Goal: Information Seeking & Learning: Learn about a topic

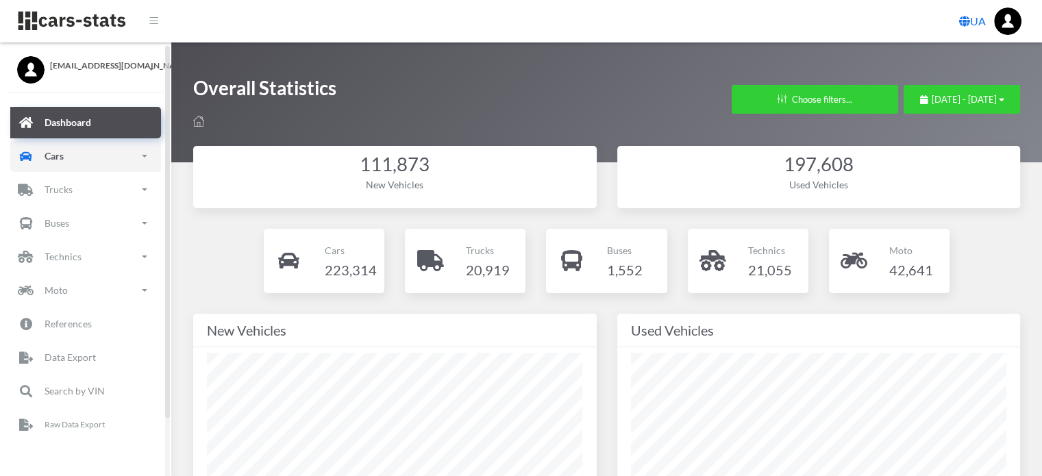
click at [73, 158] on link "Cars" at bounding box center [85, 156] width 151 height 32
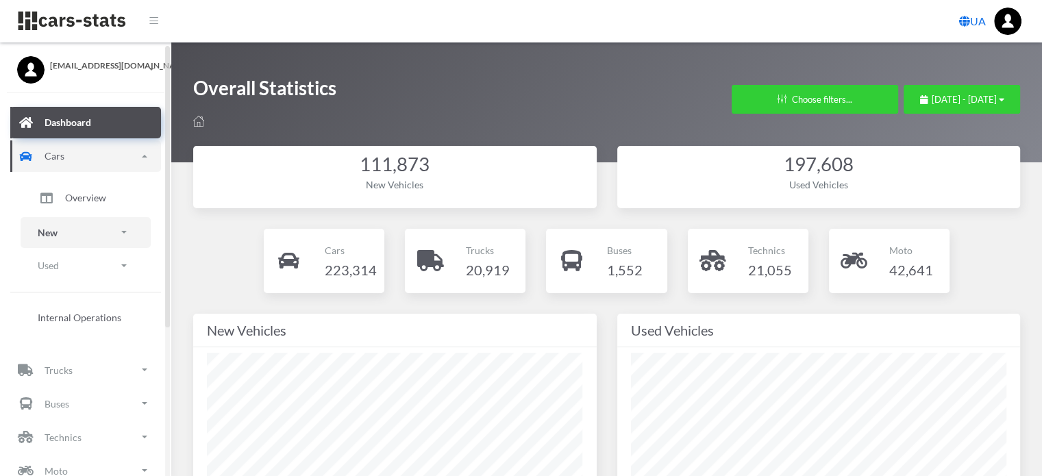
click at [70, 235] on link "New" at bounding box center [86, 232] width 130 height 31
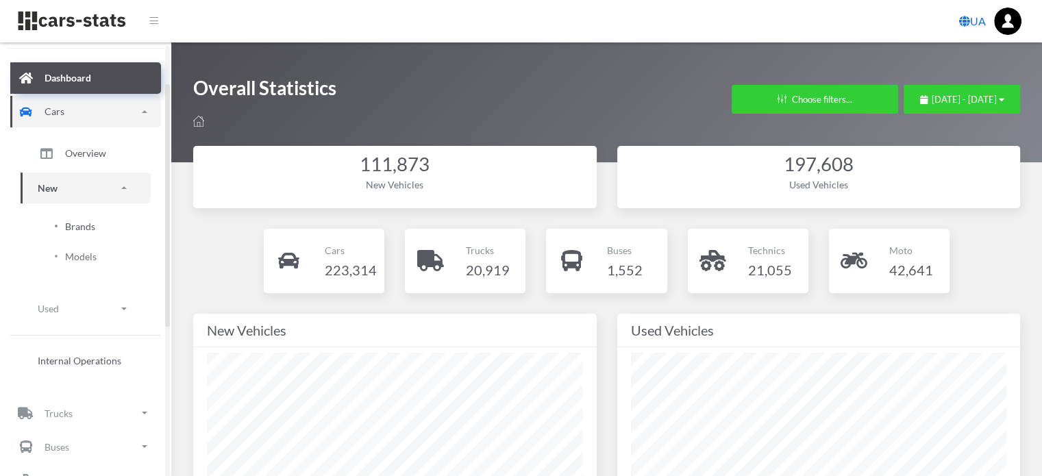
scroll to position [69, 0]
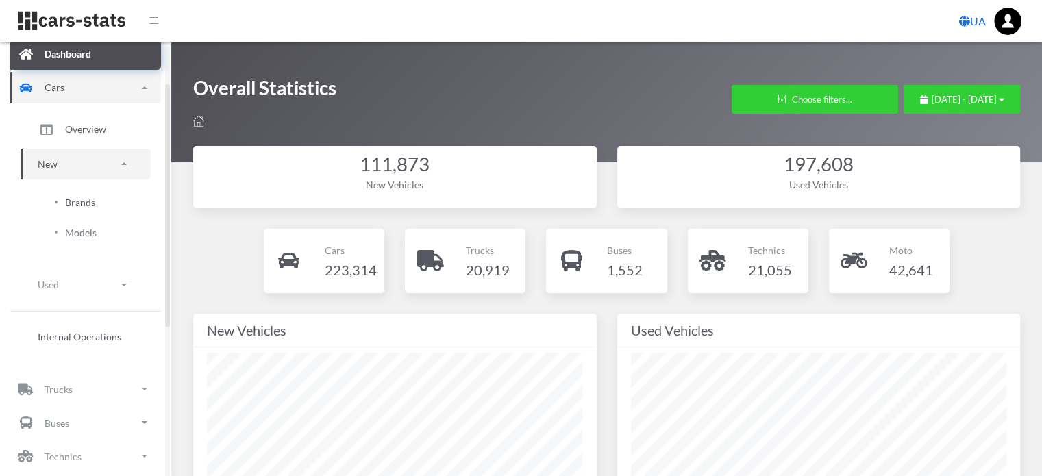
click at [84, 199] on span "Brands" at bounding box center [80, 202] width 30 height 14
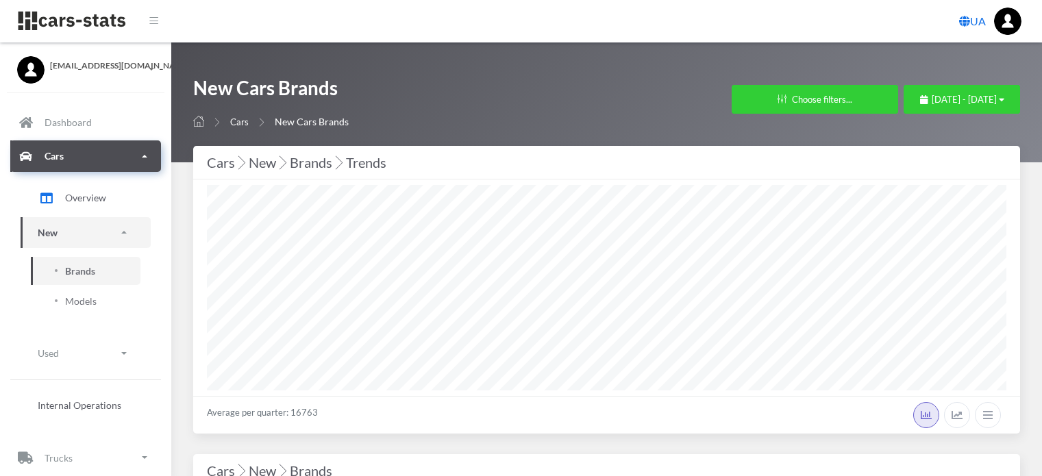
select select "25"
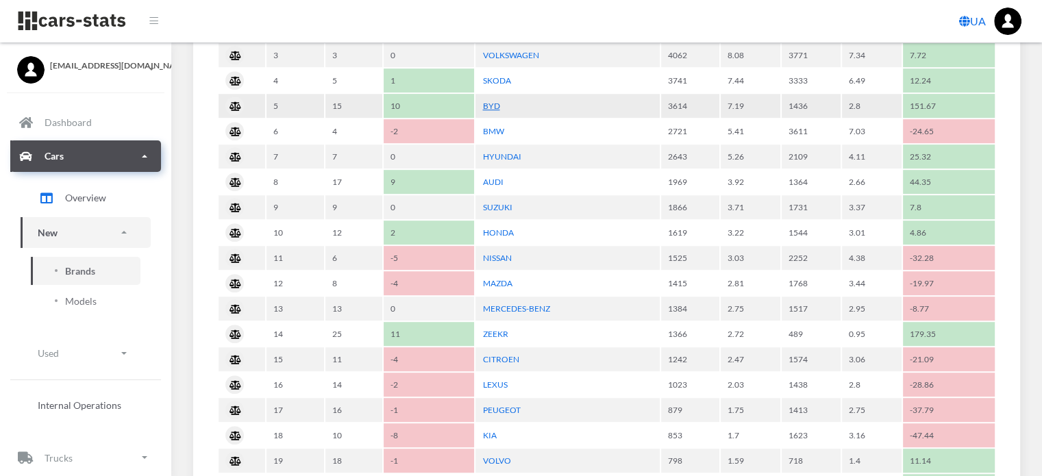
scroll to position [822, 0]
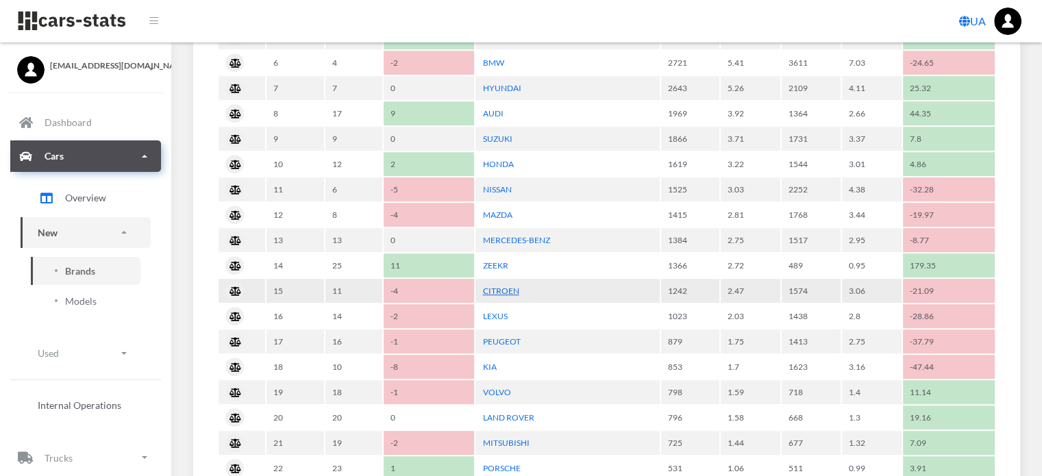
click at [504, 286] on link "CITROEN" at bounding box center [500, 291] width 36 height 10
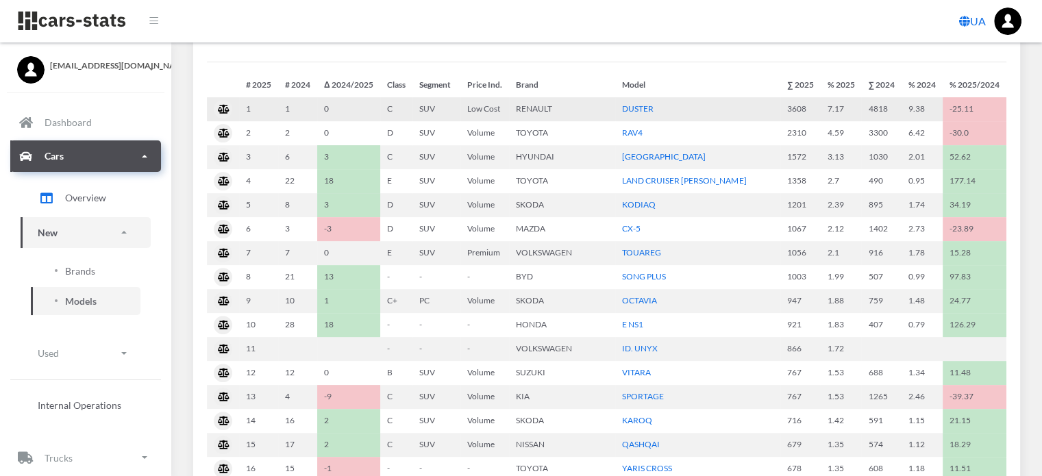
scroll to position [411, 0]
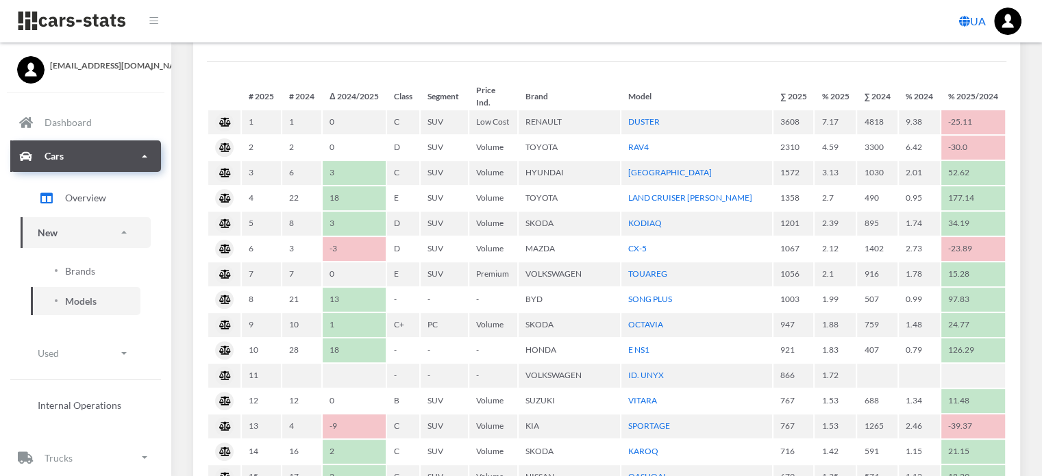
select select "25"
select select "CITROEN"
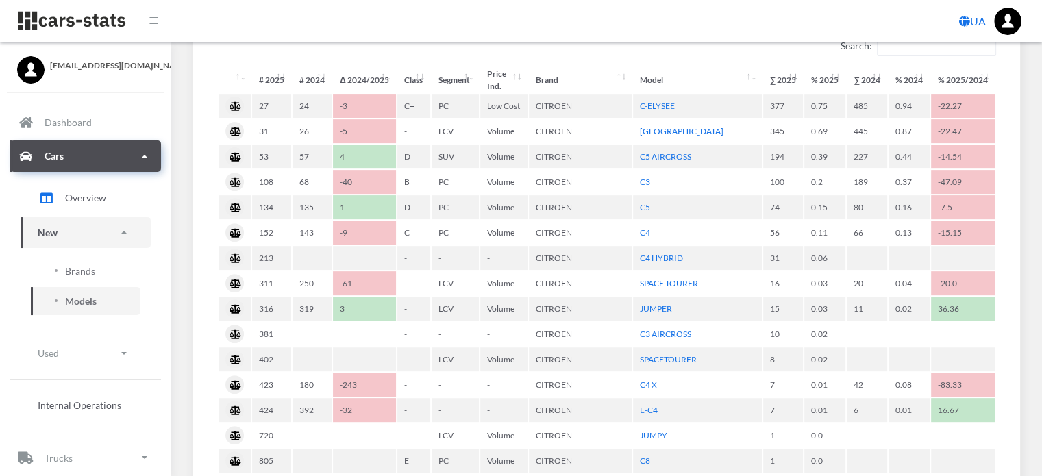
scroll to position [480, 0]
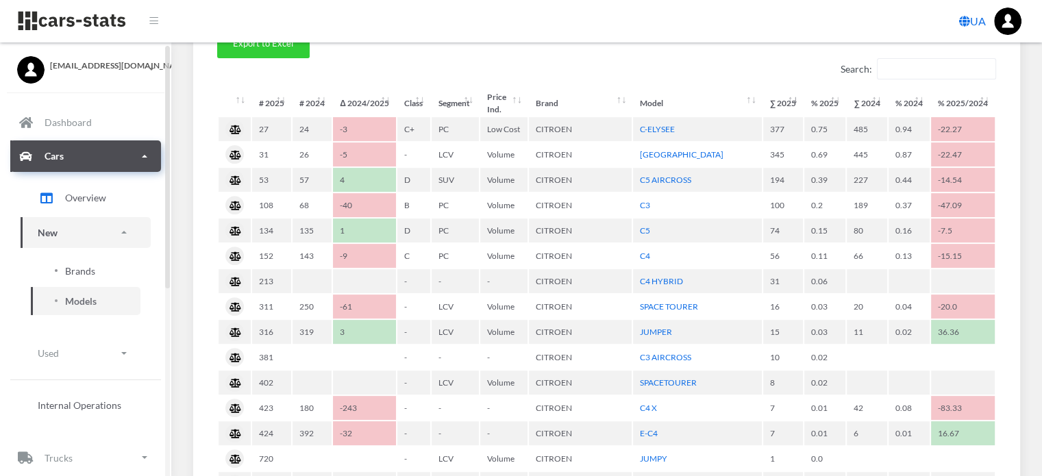
click at [84, 273] on span "Brands" at bounding box center [80, 271] width 30 height 14
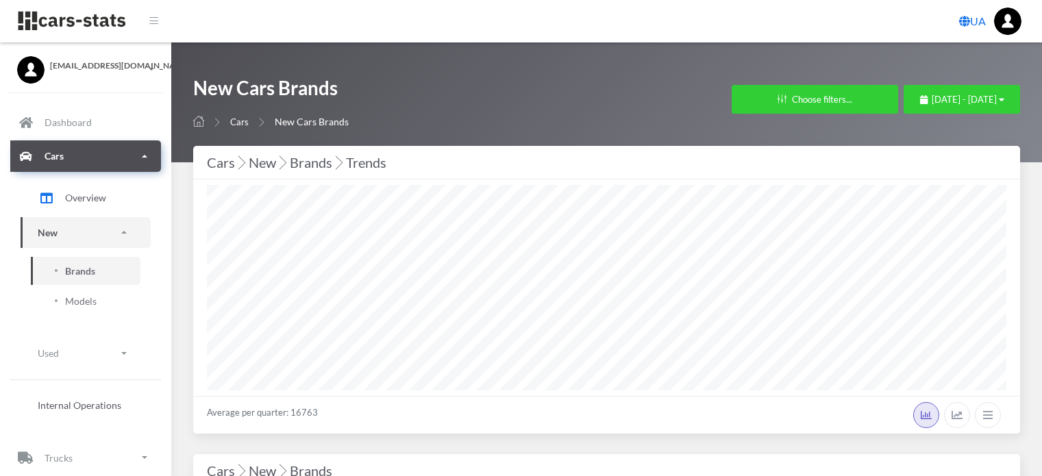
select select "25"
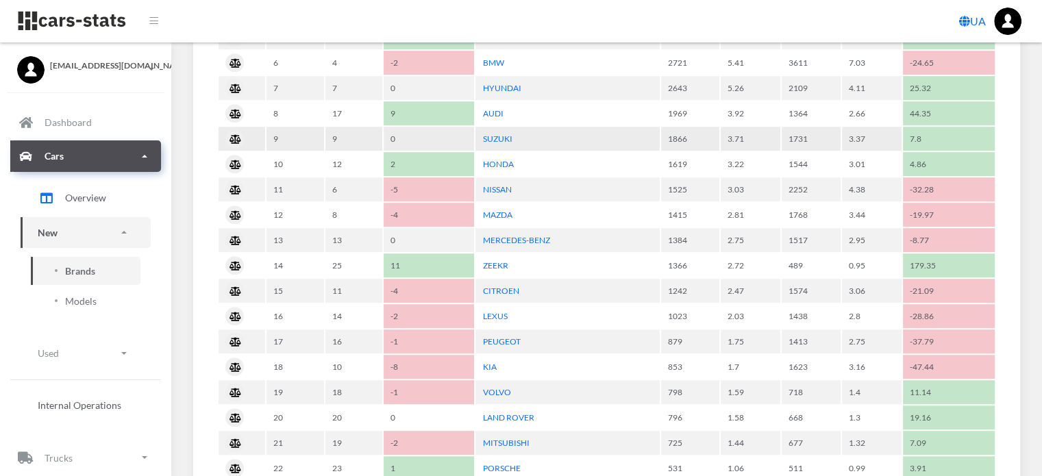
scroll to position [891, 0]
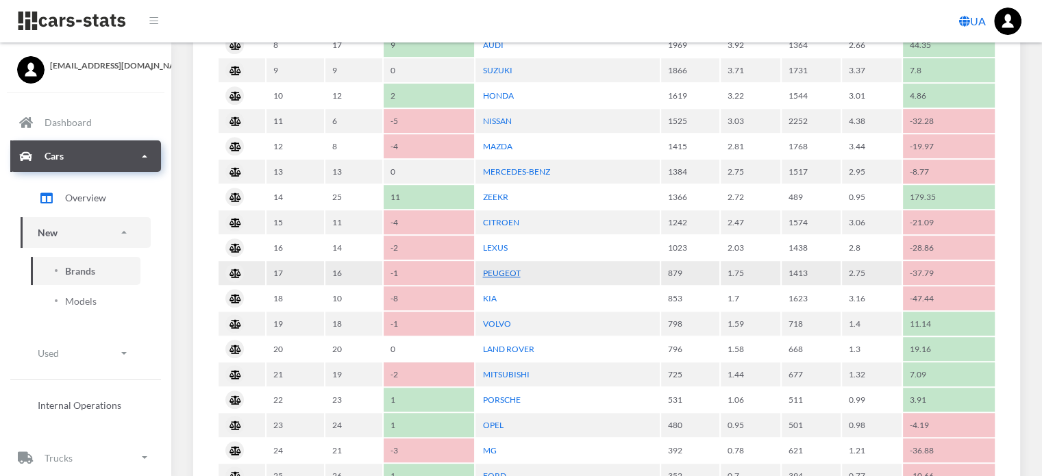
click at [502, 268] on link "PEUGEOT" at bounding box center [501, 273] width 38 height 10
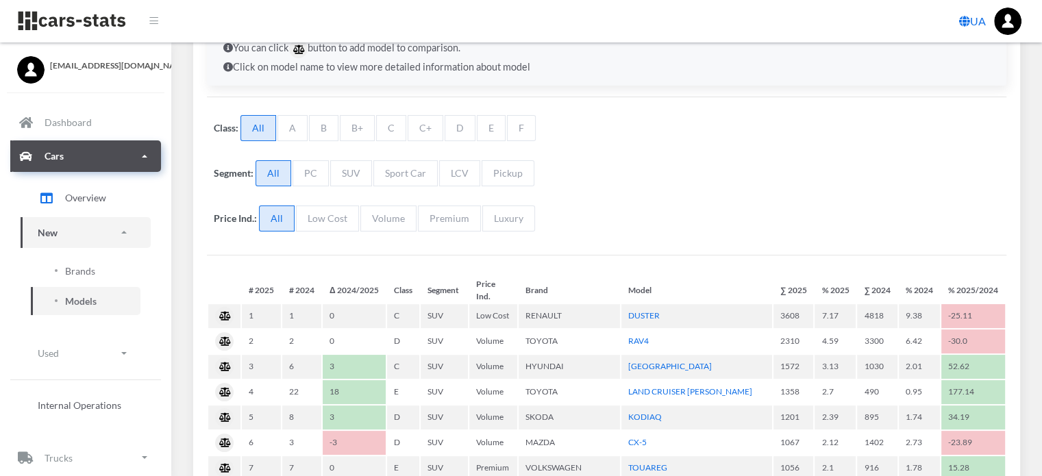
select select "25"
select select "PEUGEOT"
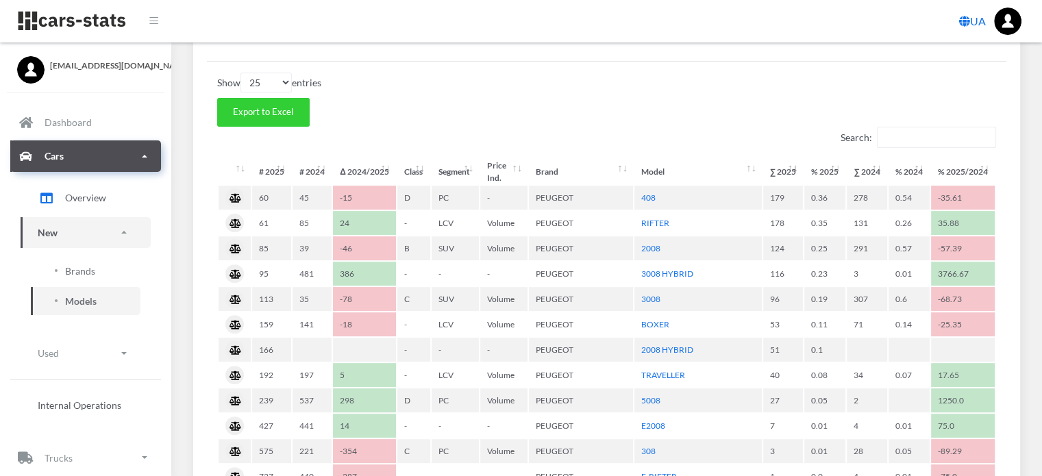
scroll to position [411, 0]
click at [76, 271] on span "Brands" at bounding box center [80, 271] width 30 height 14
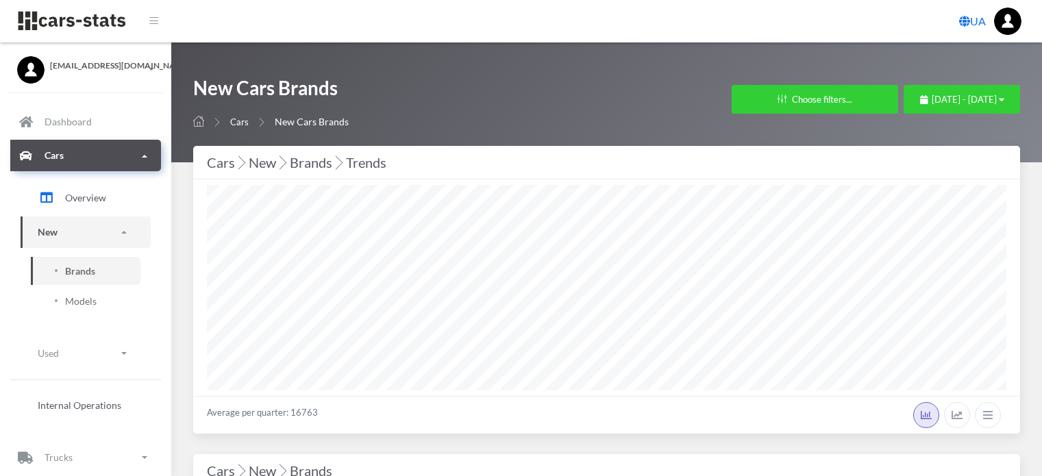
select select "25"
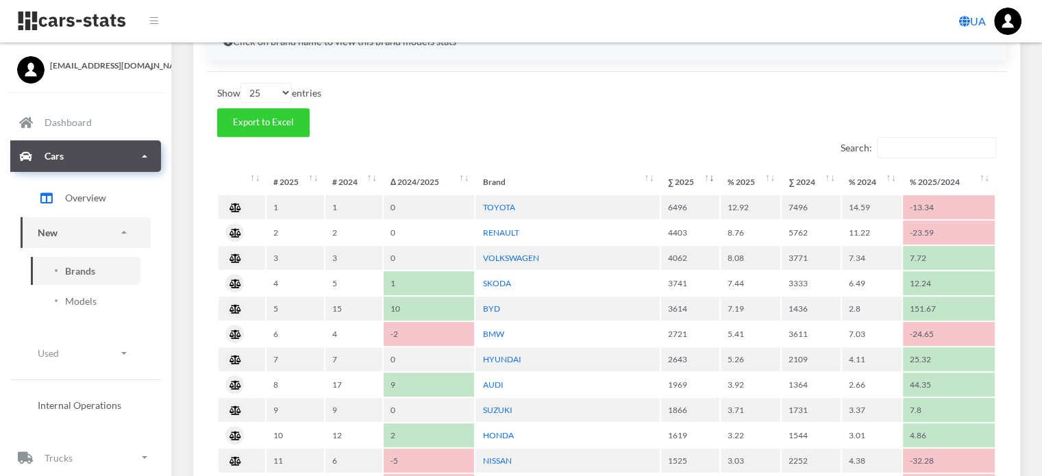
scroll to position [685, 0]
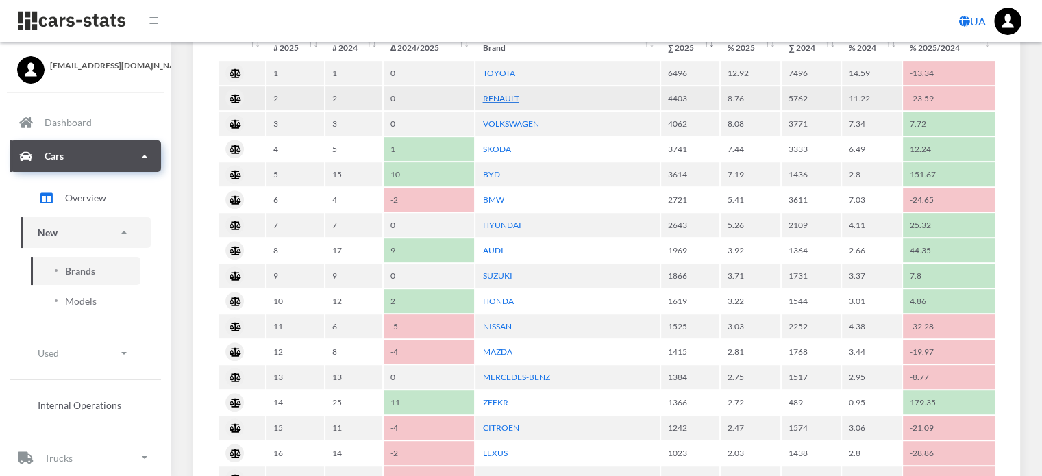
click at [508, 95] on link "RENAULT" at bounding box center [500, 98] width 36 height 10
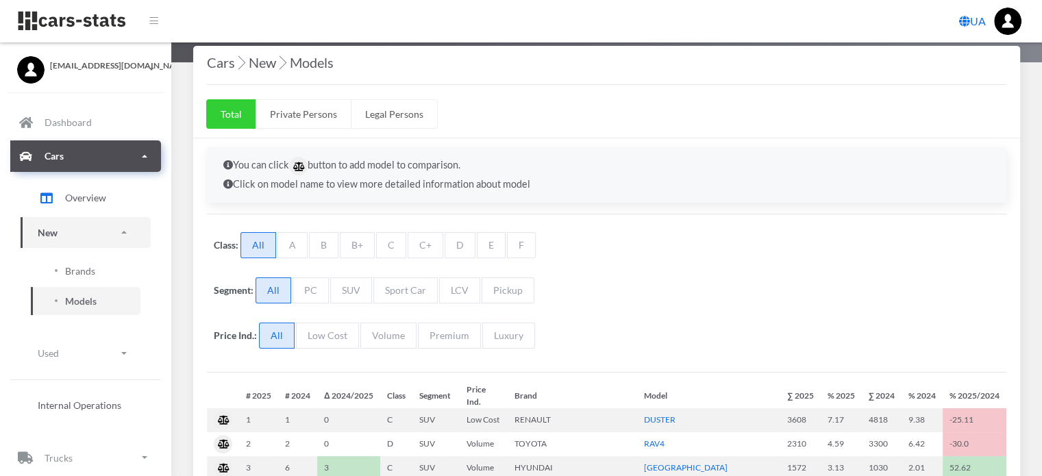
select select "25"
select select "RENAULT"
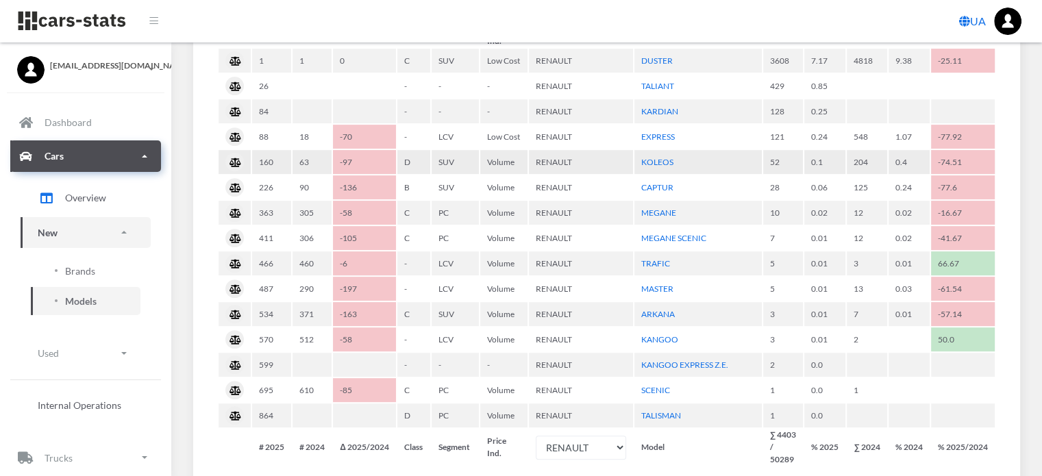
scroll to position [411, 0]
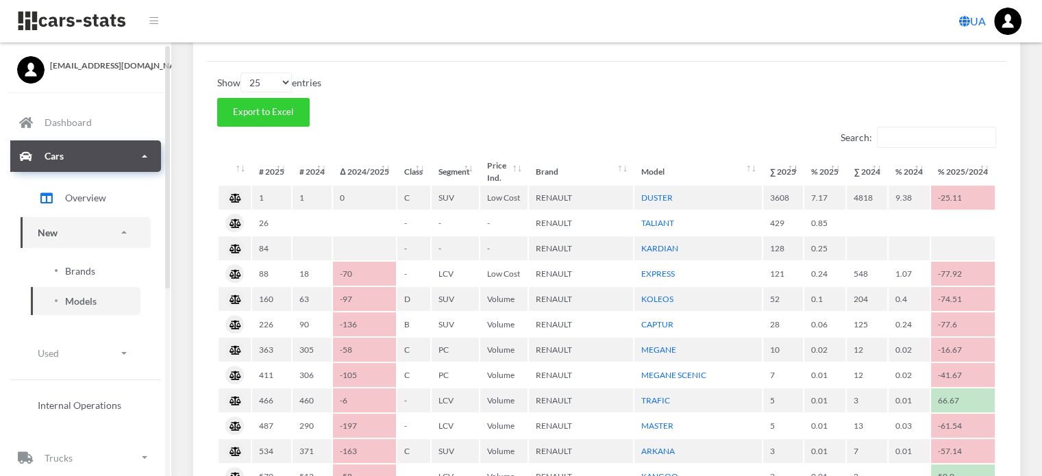
click at [84, 273] on span "Brands" at bounding box center [80, 271] width 30 height 14
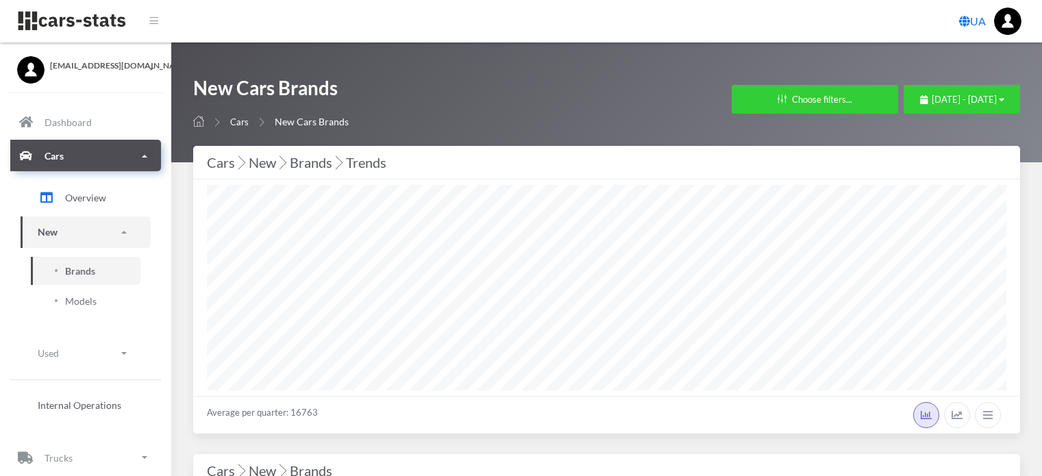
select select "25"
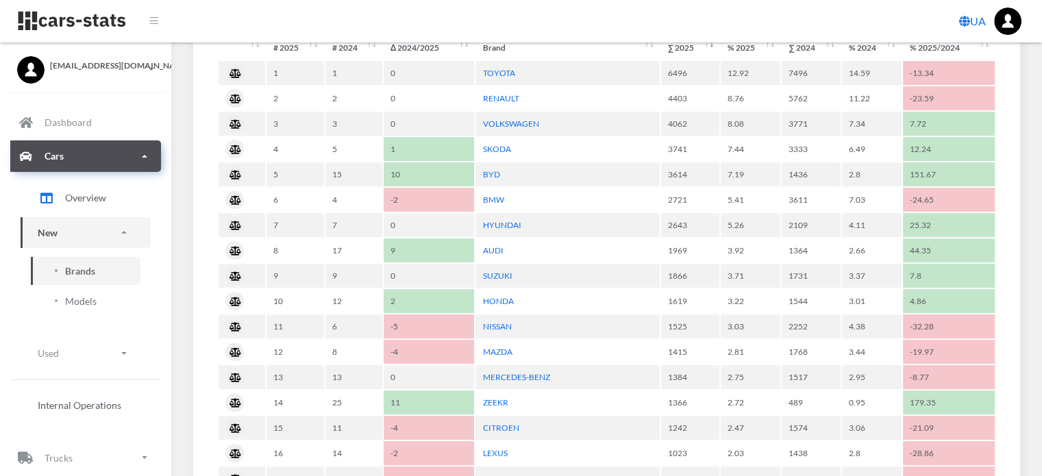
scroll to position [617, 0]
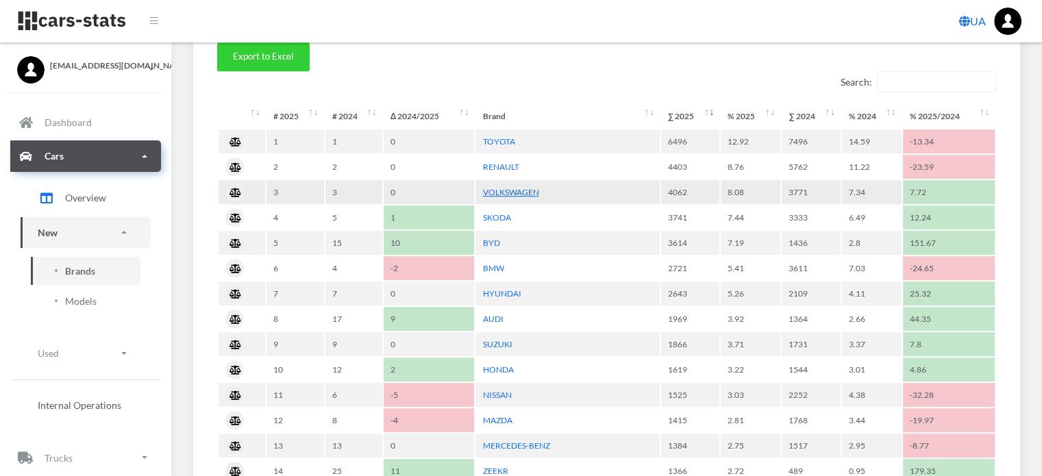
click at [520, 187] on link "VOLKSWAGEN" at bounding box center [510, 192] width 56 height 10
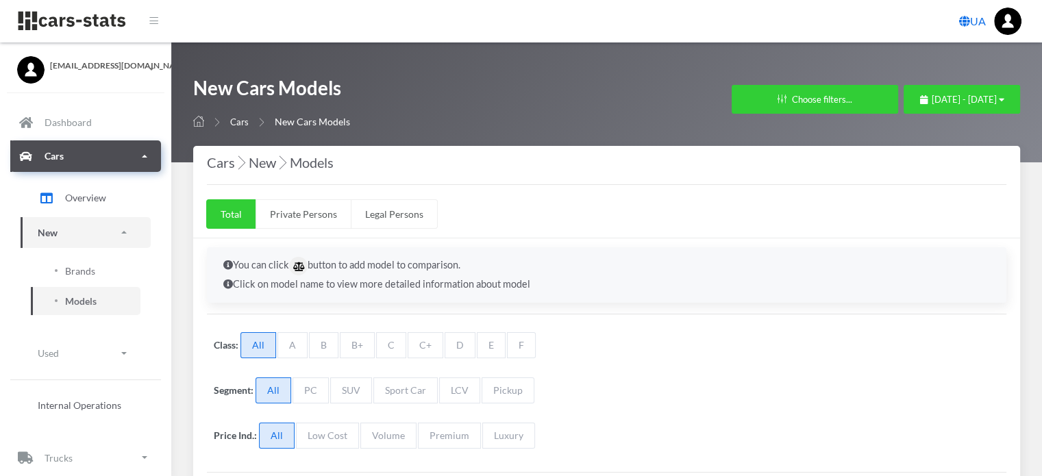
select select "25"
select select "VOLKSWAGEN"
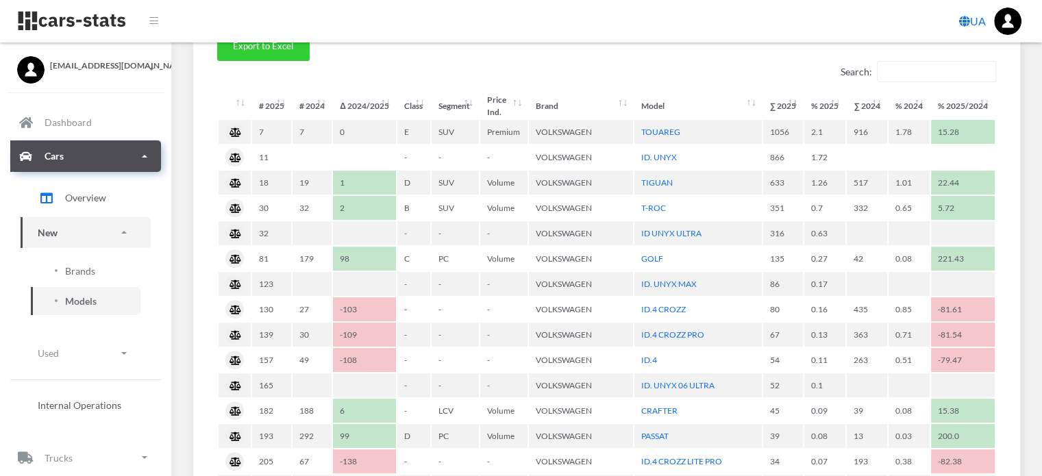
scroll to position [480, 0]
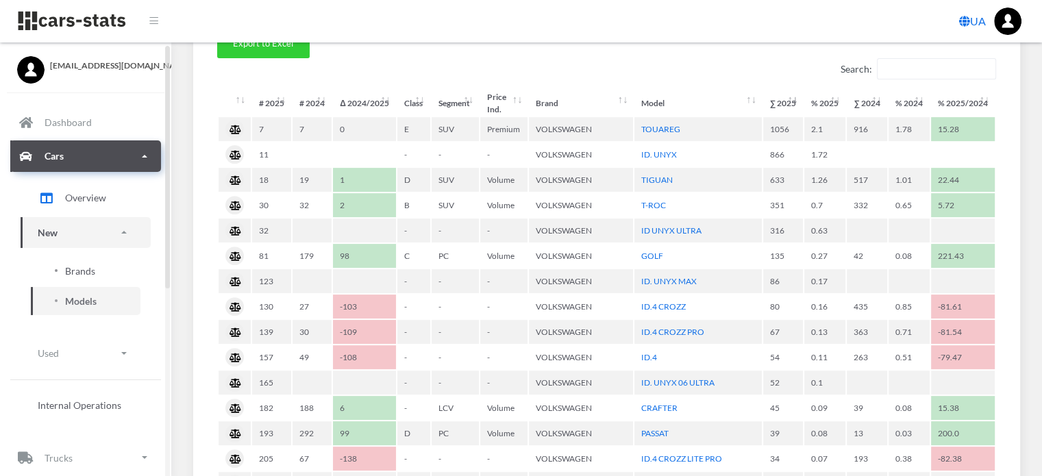
click at [92, 270] on span "Brands" at bounding box center [80, 271] width 30 height 14
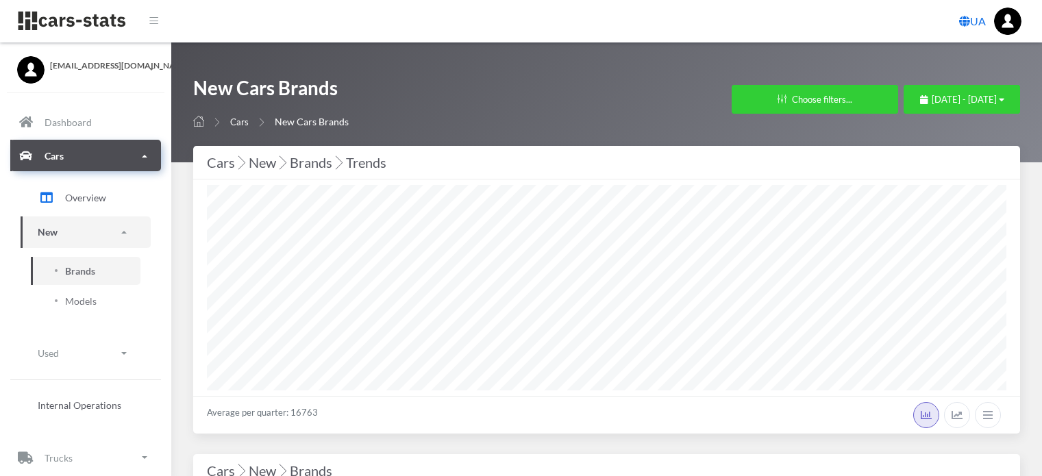
select select "25"
click at [932, 103] on span "[DATE] - [DATE]" at bounding box center [964, 99] width 65 height 11
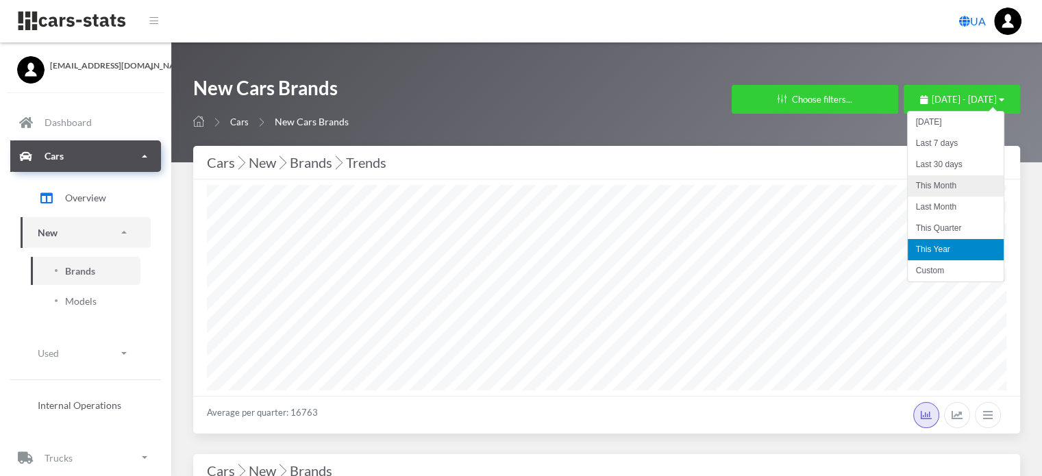
click at [921, 187] on li "This Month" at bounding box center [956, 185] width 96 height 21
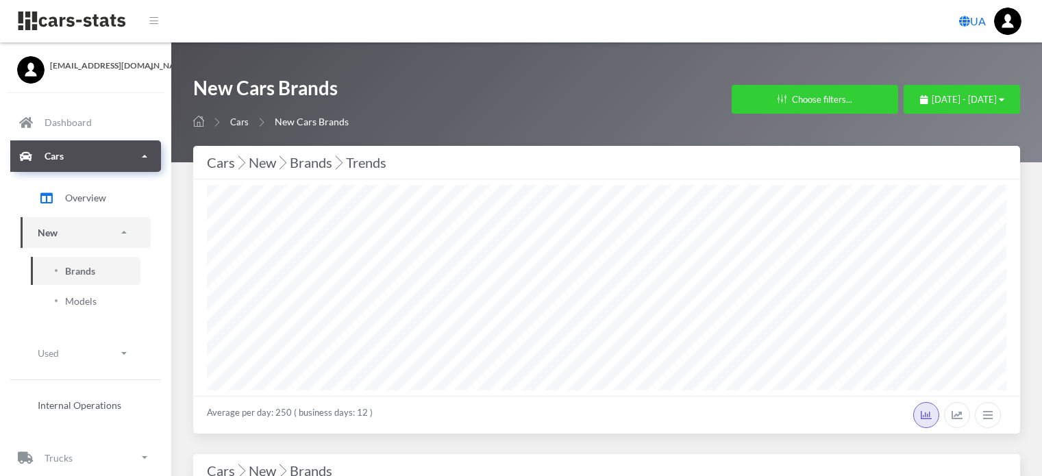
select select "25"
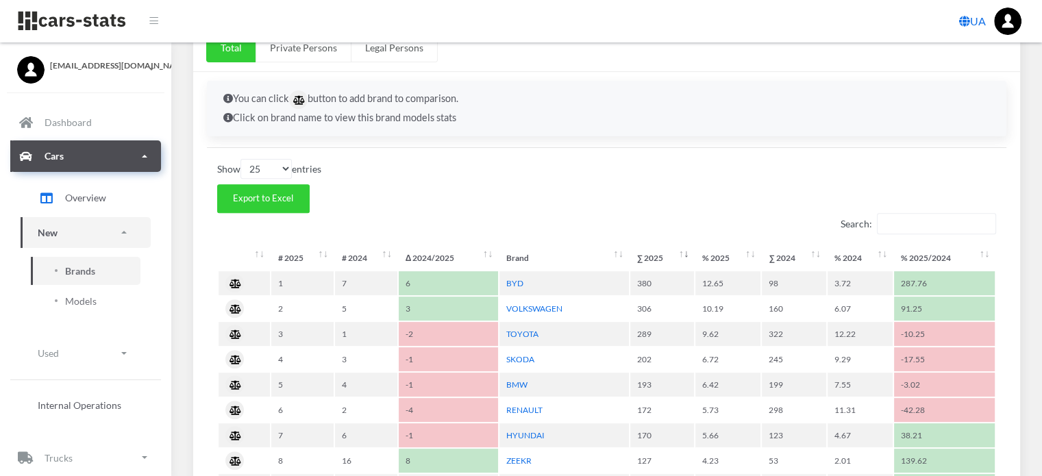
scroll to position [548, 0]
